Goal: Information Seeking & Learning: Learn about a topic

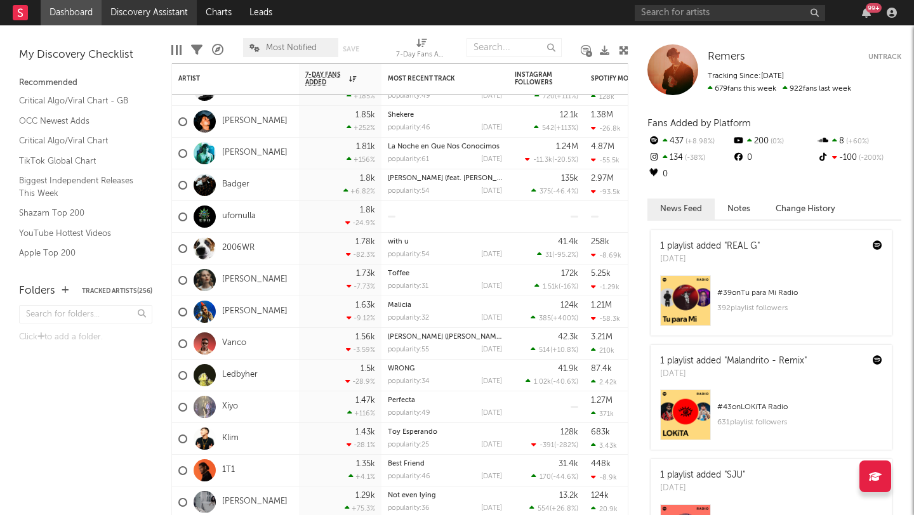
click at [126, 9] on link "Discovery Assistant" at bounding box center [149, 12] width 95 height 25
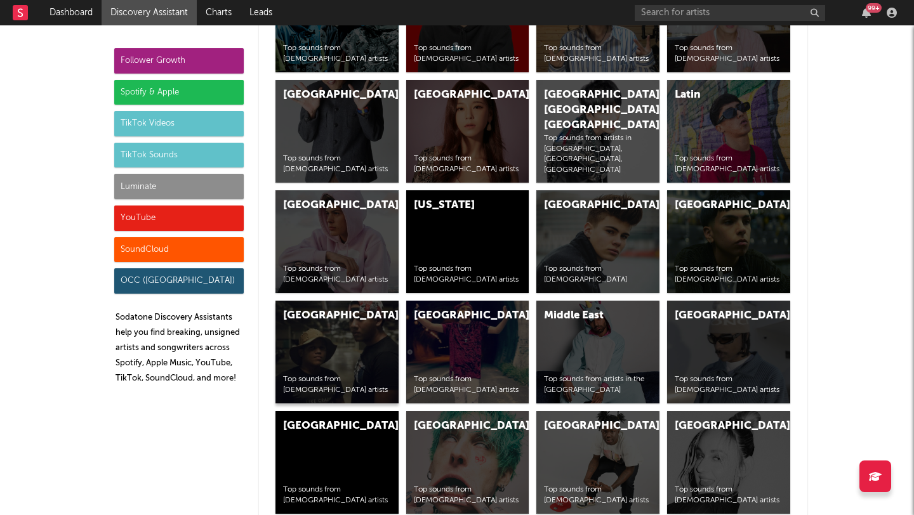
scroll to position [4959, 0]
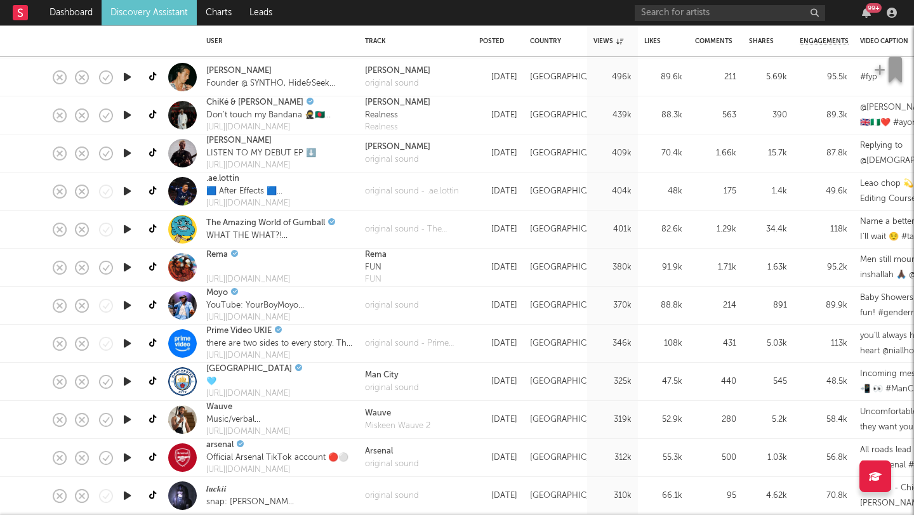
click at [129, 302] on icon "button" at bounding box center [127, 306] width 13 height 16
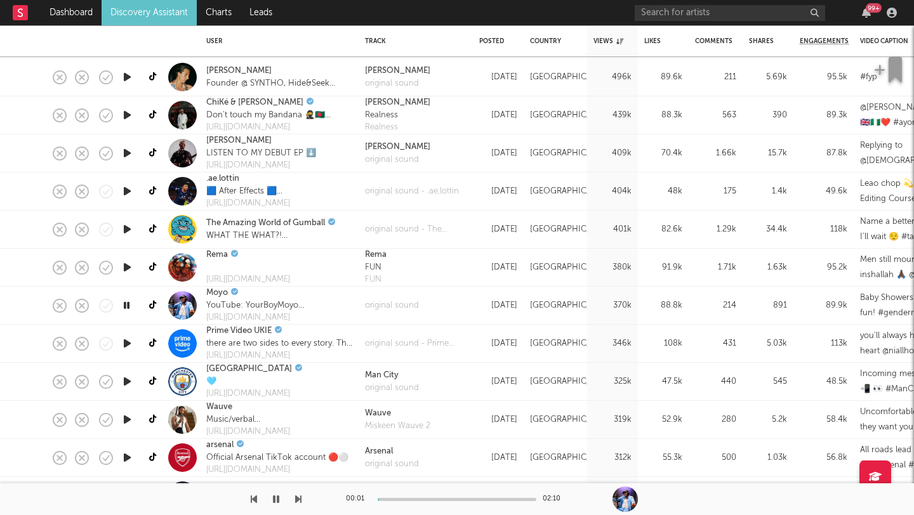
click at [129, 302] on icon "button" at bounding box center [127, 306] width 12 height 16
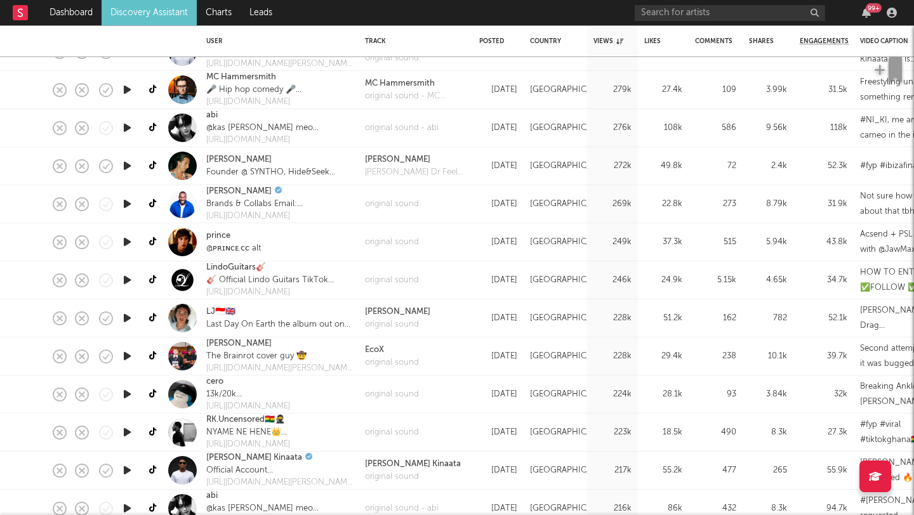
click at [125, 320] on icon "button" at bounding box center [127, 318] width 13 height 16
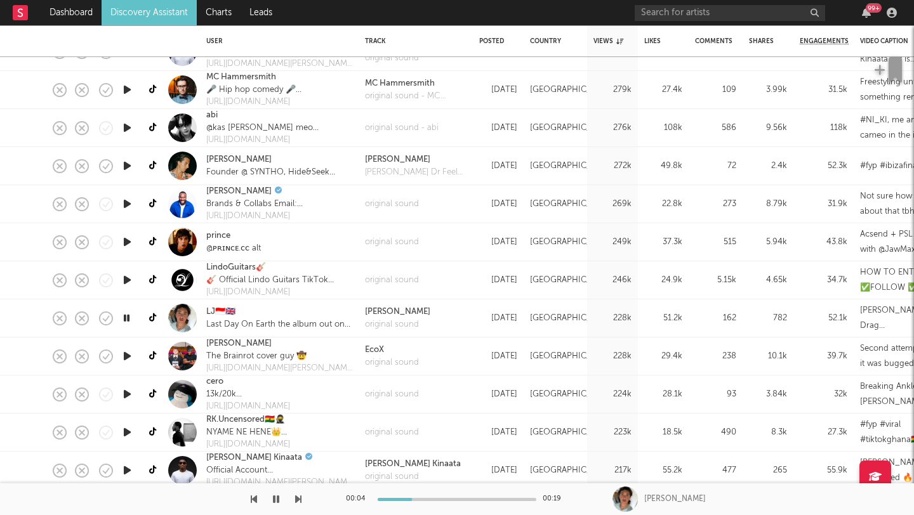
click at [189, 321] on div at bounding box center [182, 318] width 29 height 29
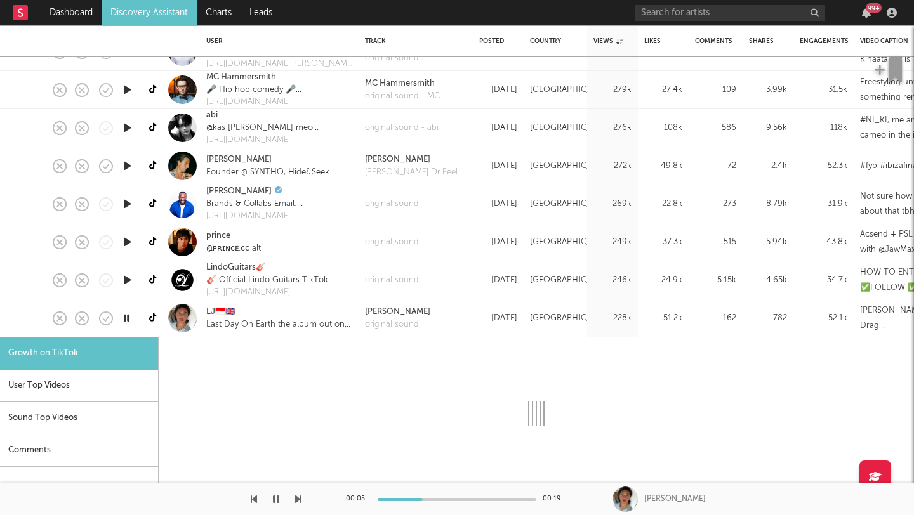
click at [409, 311] on div "[PERSON_NAME]" at bounding box center [397, 312] width 65 height 13
select select "1m"
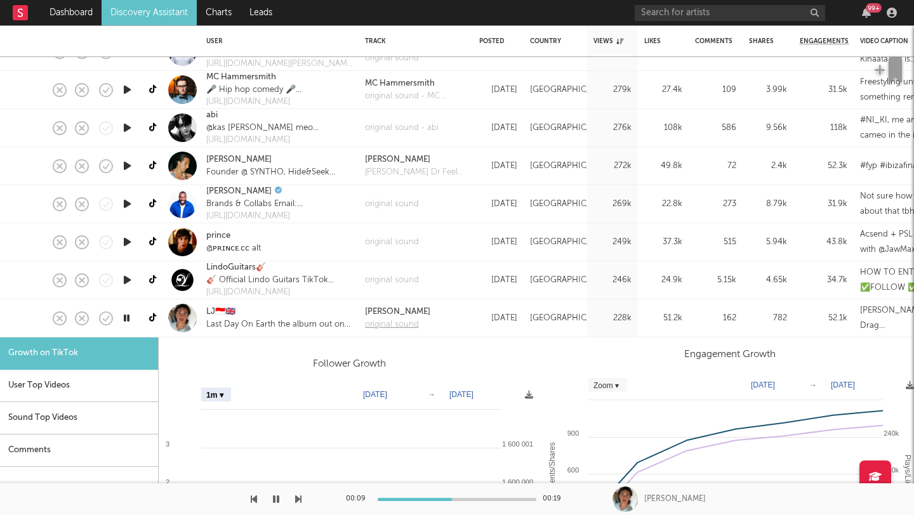
click at [392, 322] on div "original sound" at bounding box center [397, 325] width 65 height 13
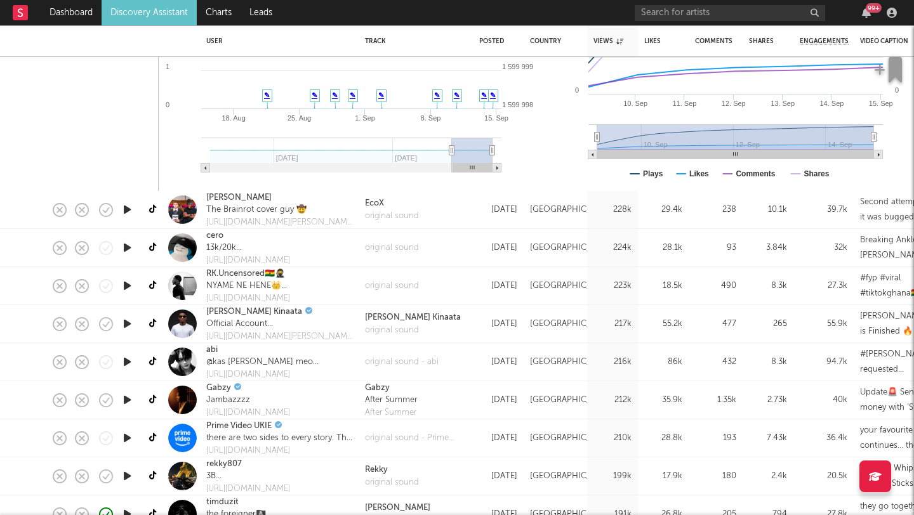
click at [130, 286] on icon "button" at bounding box center [127, 286] width 13 height 16
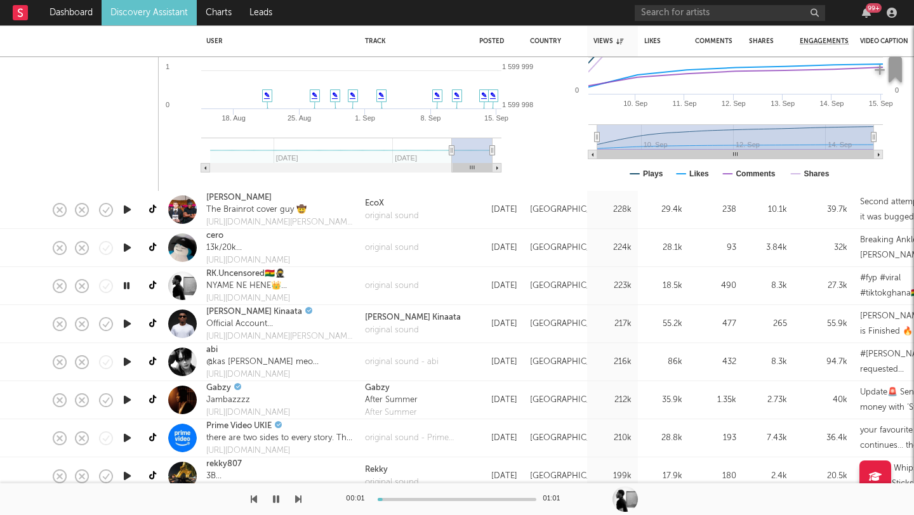
click at [128, 326] on icon "button" at bounding box center [127, 324] width 13 height 16
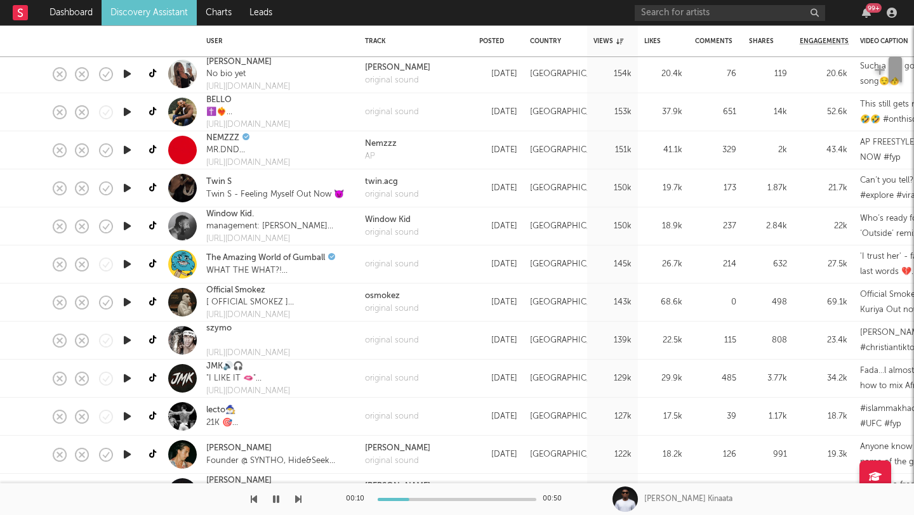
click at [130, 305] on icon "button" at bounding box center [127, 303] width 13 height 16
click at [127, 338] on icon "button" at bounding box center [127, 341] width 13 height 16
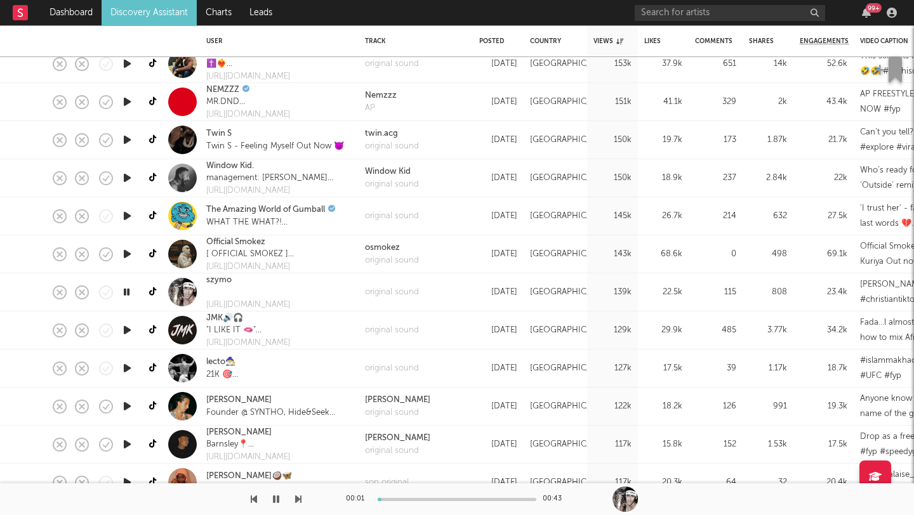
click at [128, 366] on icon "button" at bounding box center [127, 369] width 13 height 16
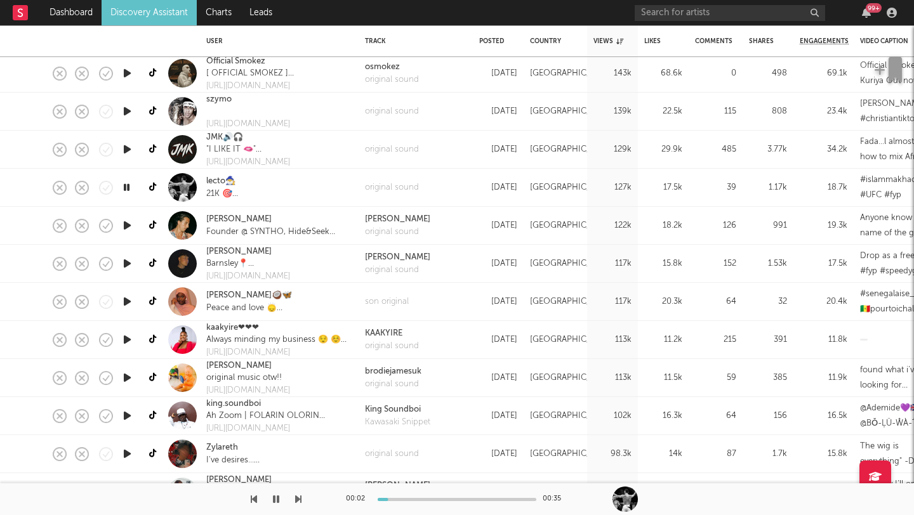
click at [127, 383] on icon "button" at bounding box center [127, 378] width 13 height 16
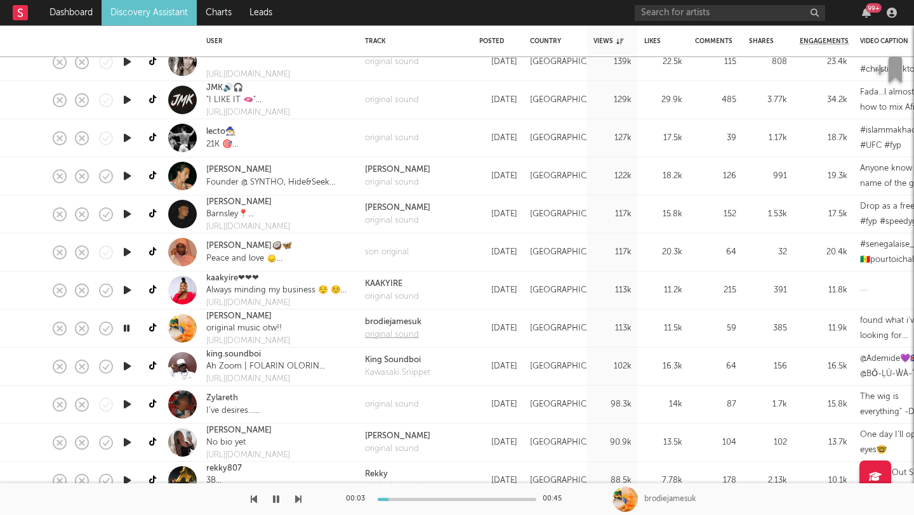
click at [383, 332] on div "original sound" at bounding box center [393, 335] width 57 height 13
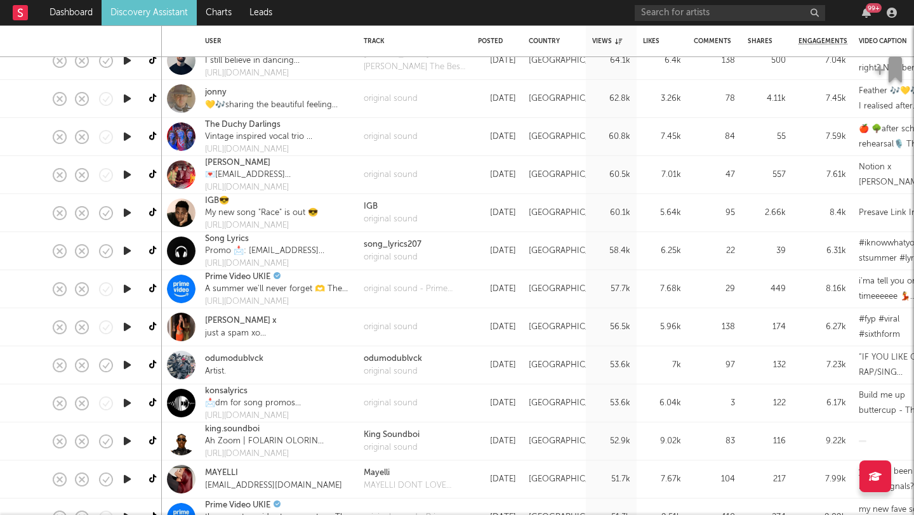
click at [131, 361] on icon "button" at bounding box center [127, 365] width 13 height 16
